Goal: Task Accomplishment & Management: Use online tool/utility

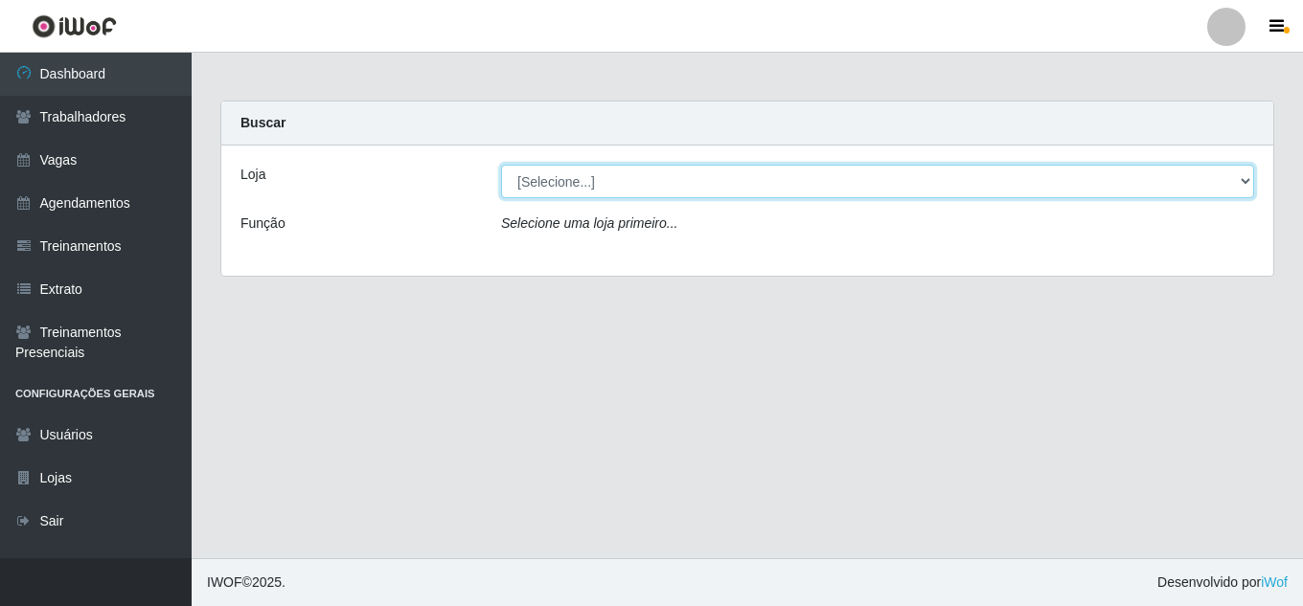
click at [561, 184] on select "[Selecione...] Jaguaribe Grill Restaurante" at bounding box center [877, 182] width 753 height 34
select select "311"
click at [501, 165] on select "[Selecione...] Jaguaribe Grill Restaurante" at bounding box center [877, 182] width 753 height 34
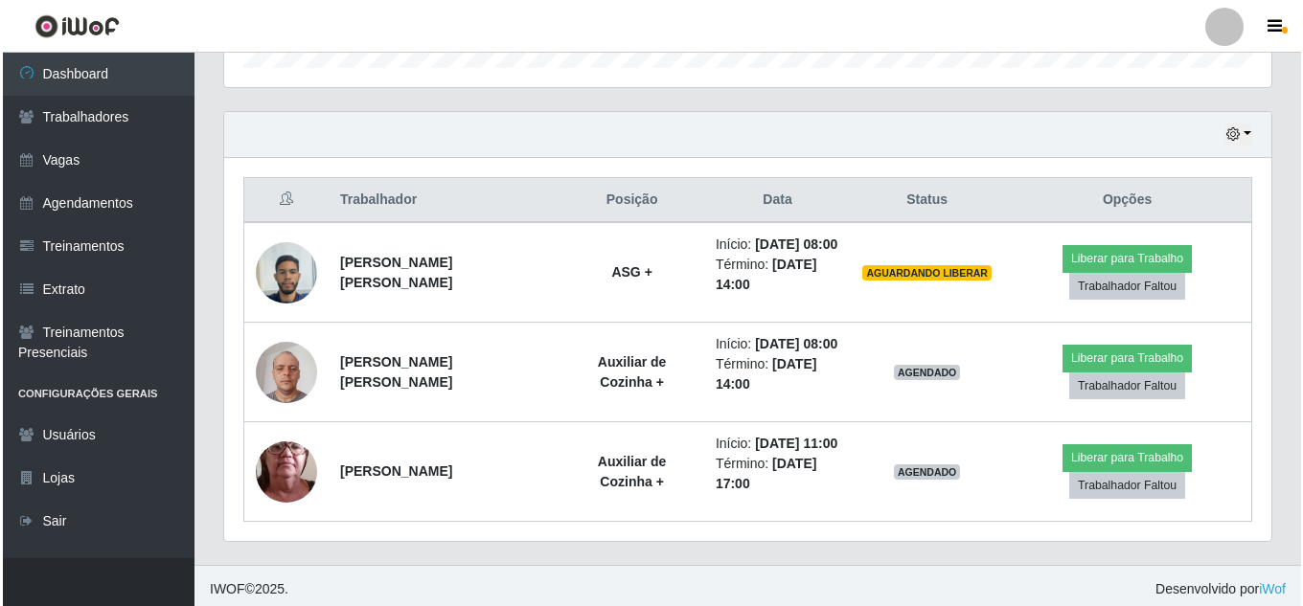
scroll to position [624, 0]
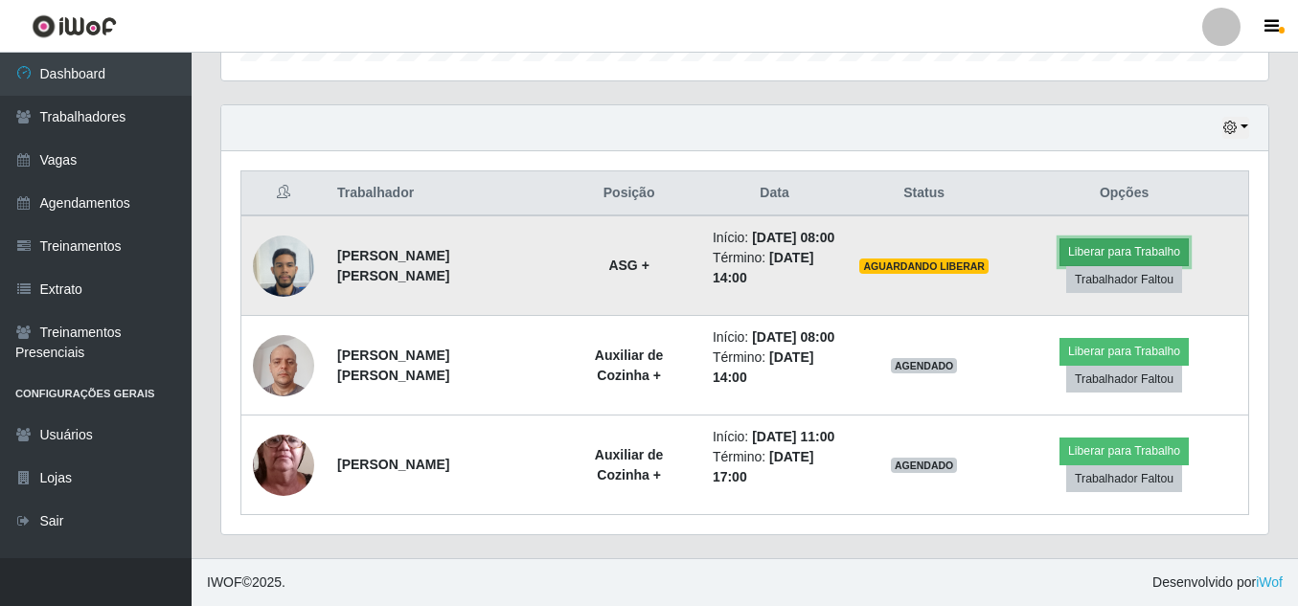
click at [1084, 250] on button "Liberar para Trabalho" at bounding box center [1123, 251] width 129 height 27
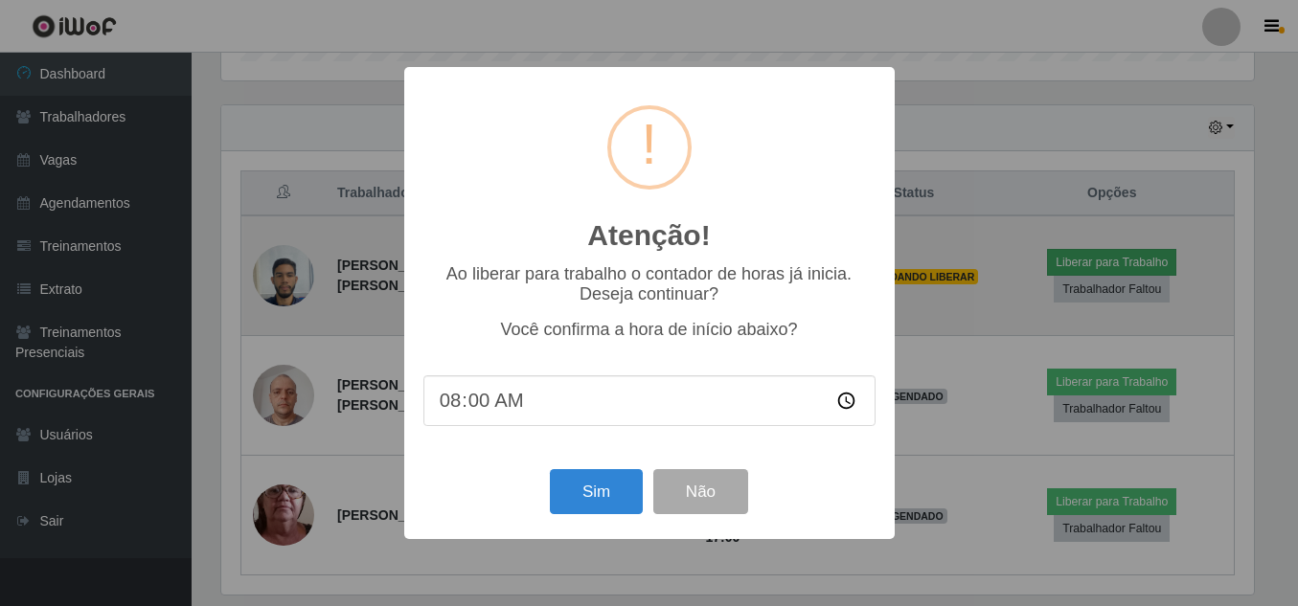
scroll to position [397, 1037]
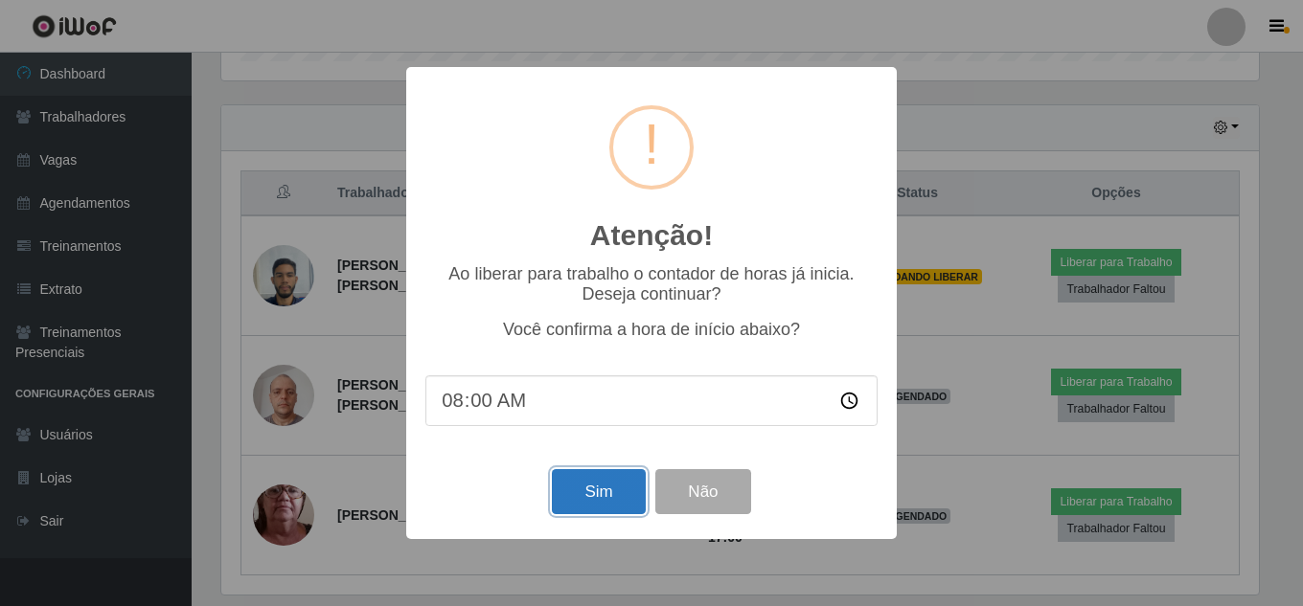
click at [614, 490] on button "Sim" at bounding box center [598, 491] width 93 height 45
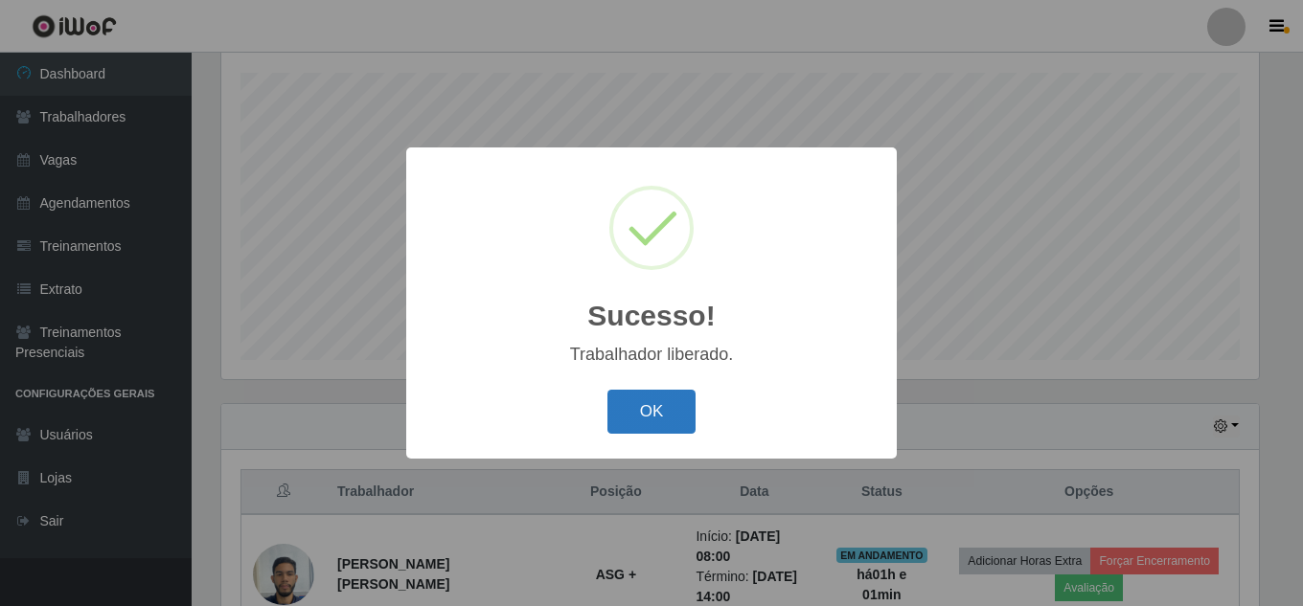
click at [658, 420] on button "OK" at bounding box center [651, 412] width 89 height 45
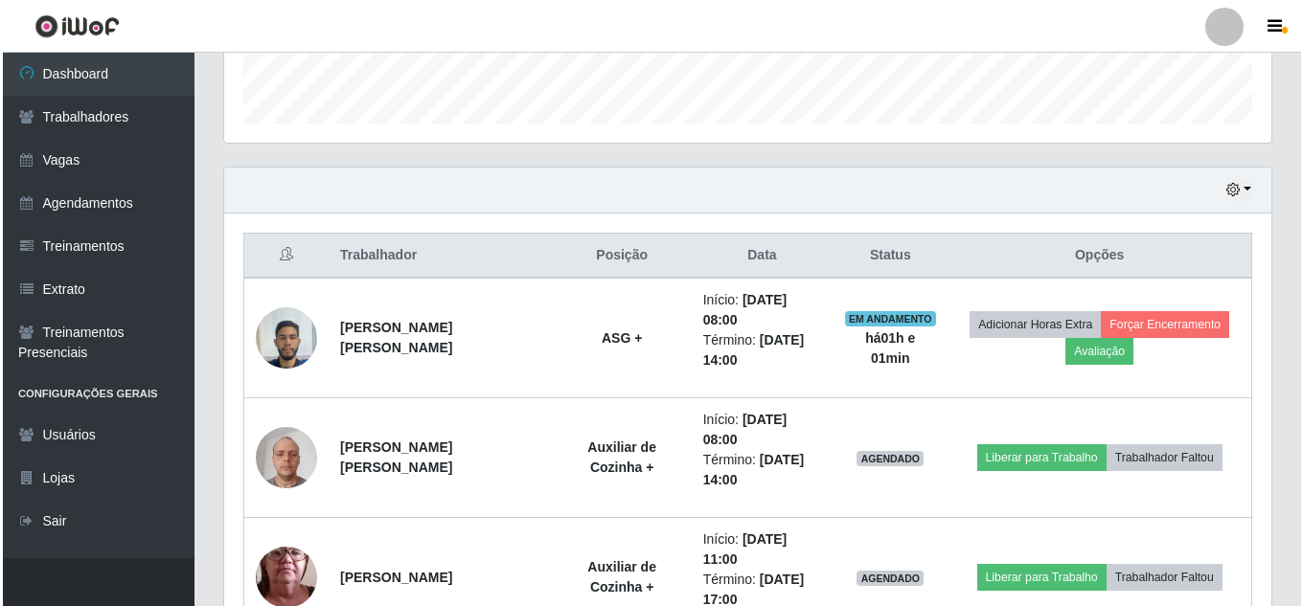
scroll to position [562, 0]
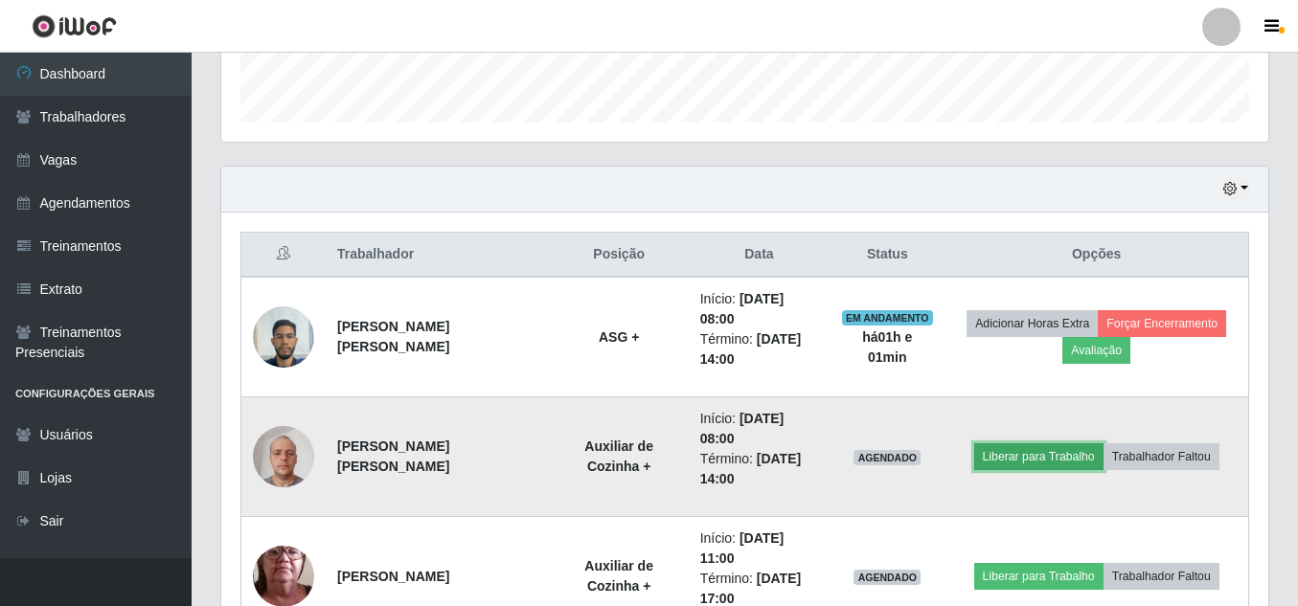
click at [1009, 448] on button "Liberar para Trabalho" at bounding box center [1038, 456] width 129 height 27
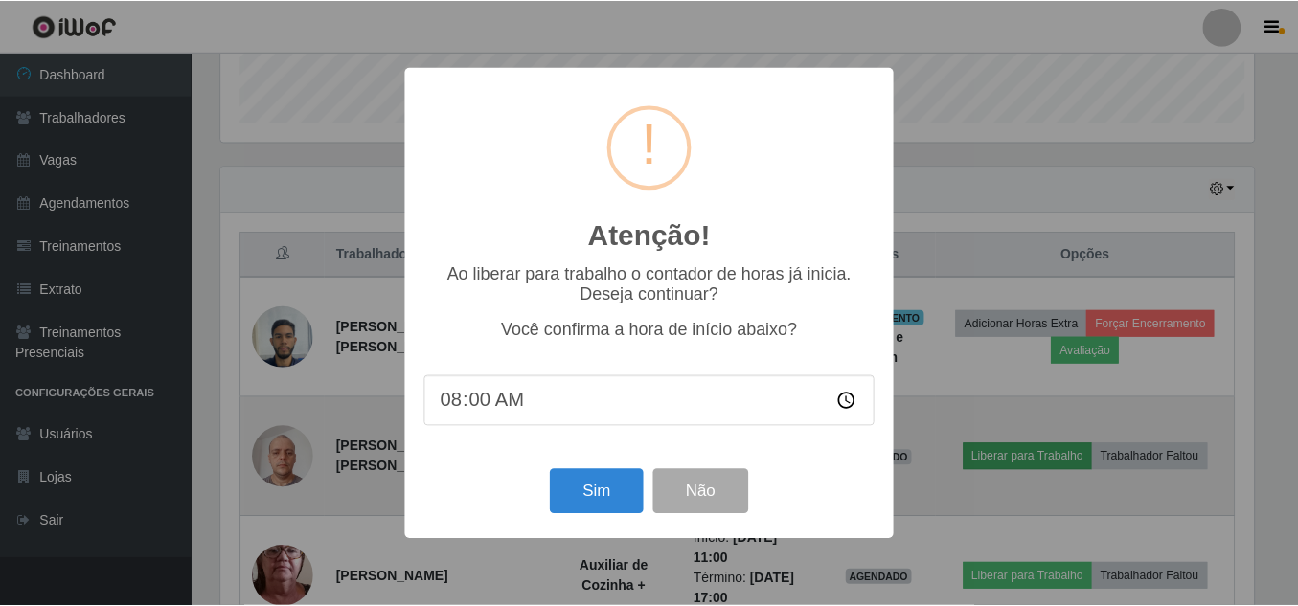
scroll to position [397, 1037]
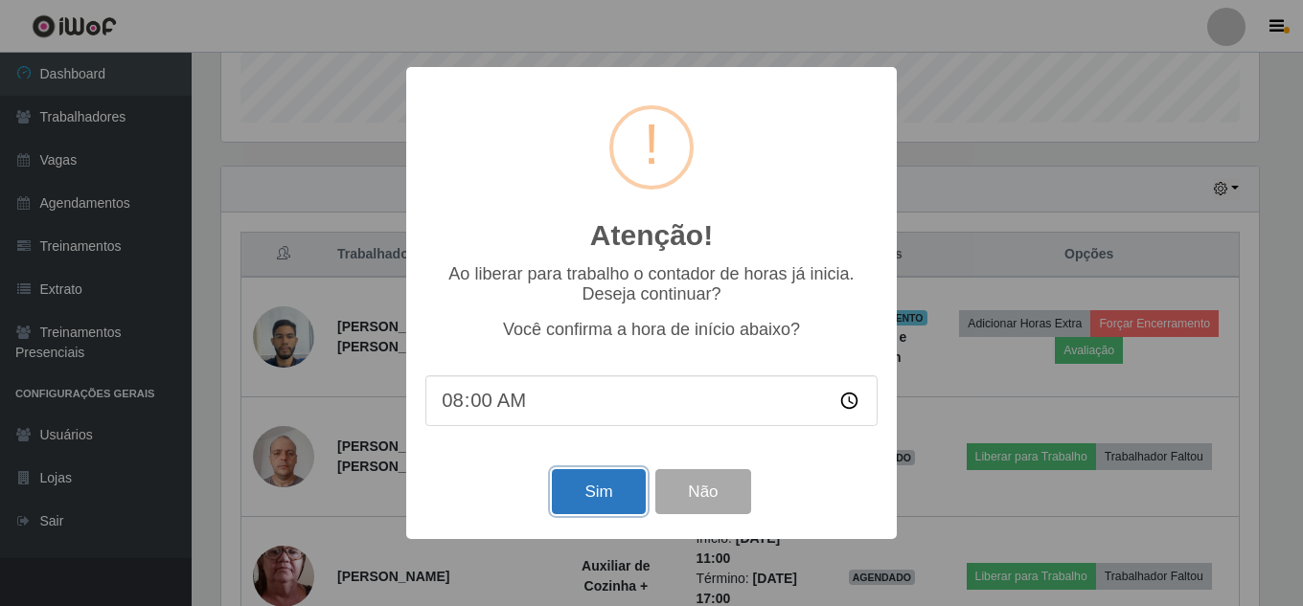
click at [605, 484] on button "Sim" at bounding box center [598, 491] width 93 height 45
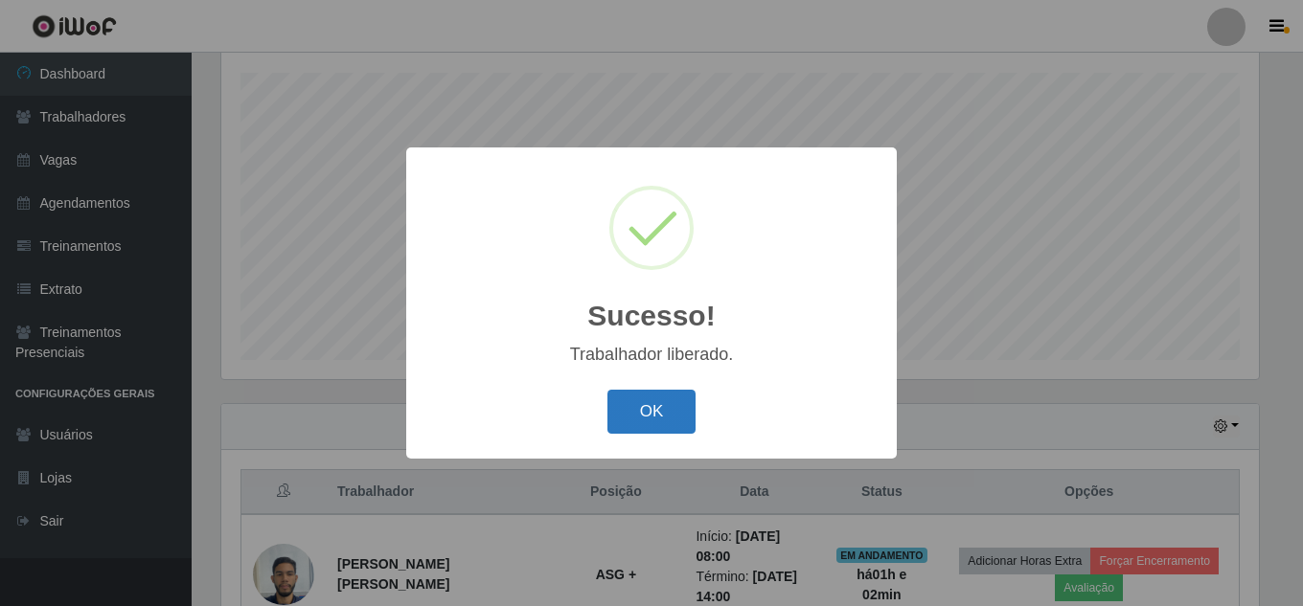
click at [651, 408] on button "OK" at bounding box center [651, 412] width 89 height 45
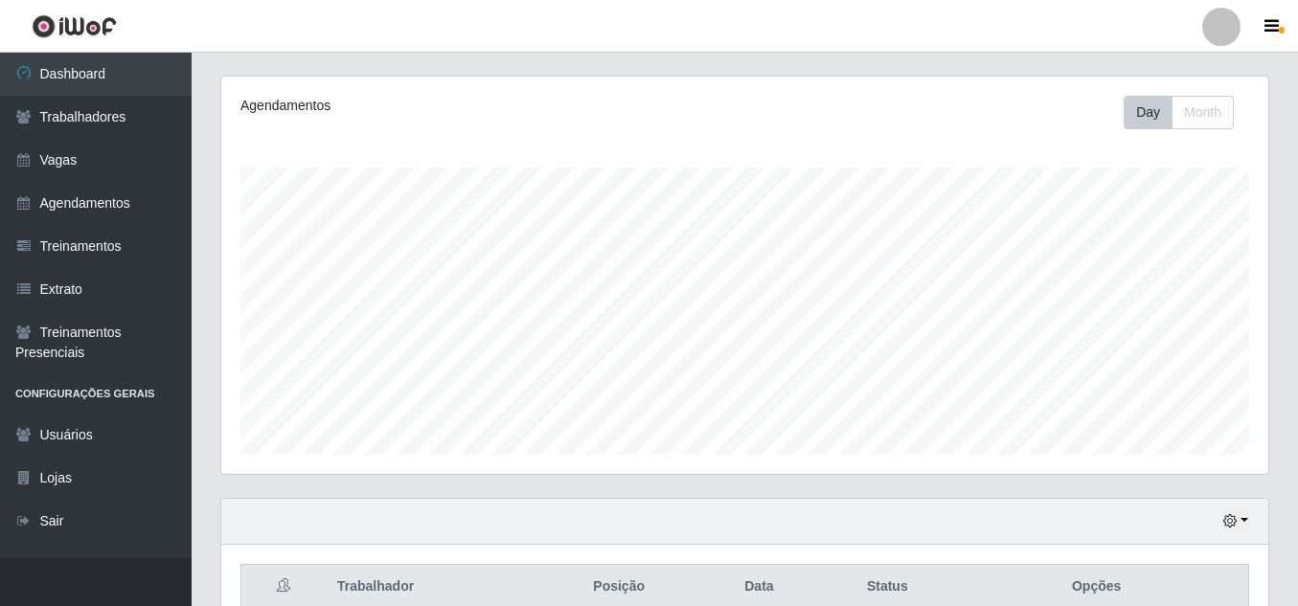
scroll to position [0, 0]
